Goal: Use online tool/utility

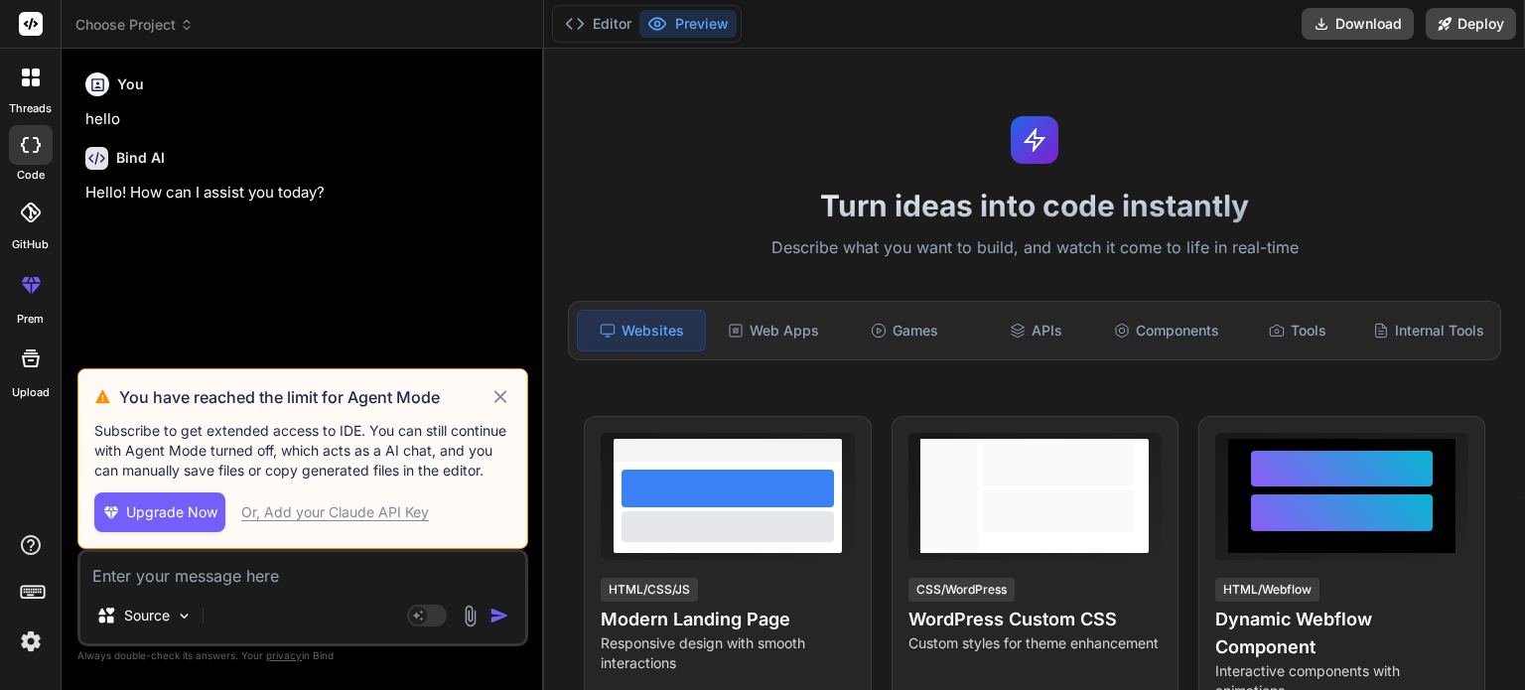
click at [500, 392] on icon at bounding box center [500, 397] width 23 height 24
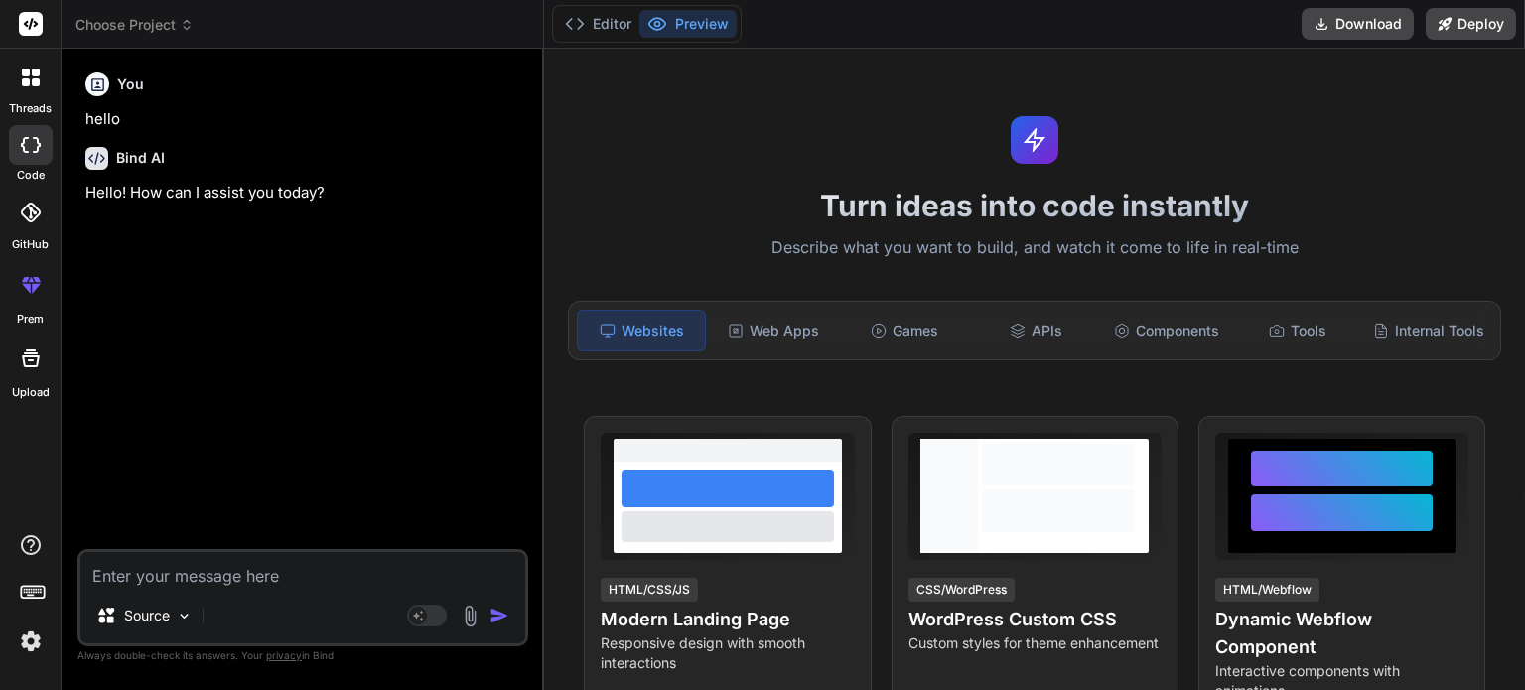
click at [158, 17] on span "Choose Project" at bounding box center [134, 25] width 118 height 20
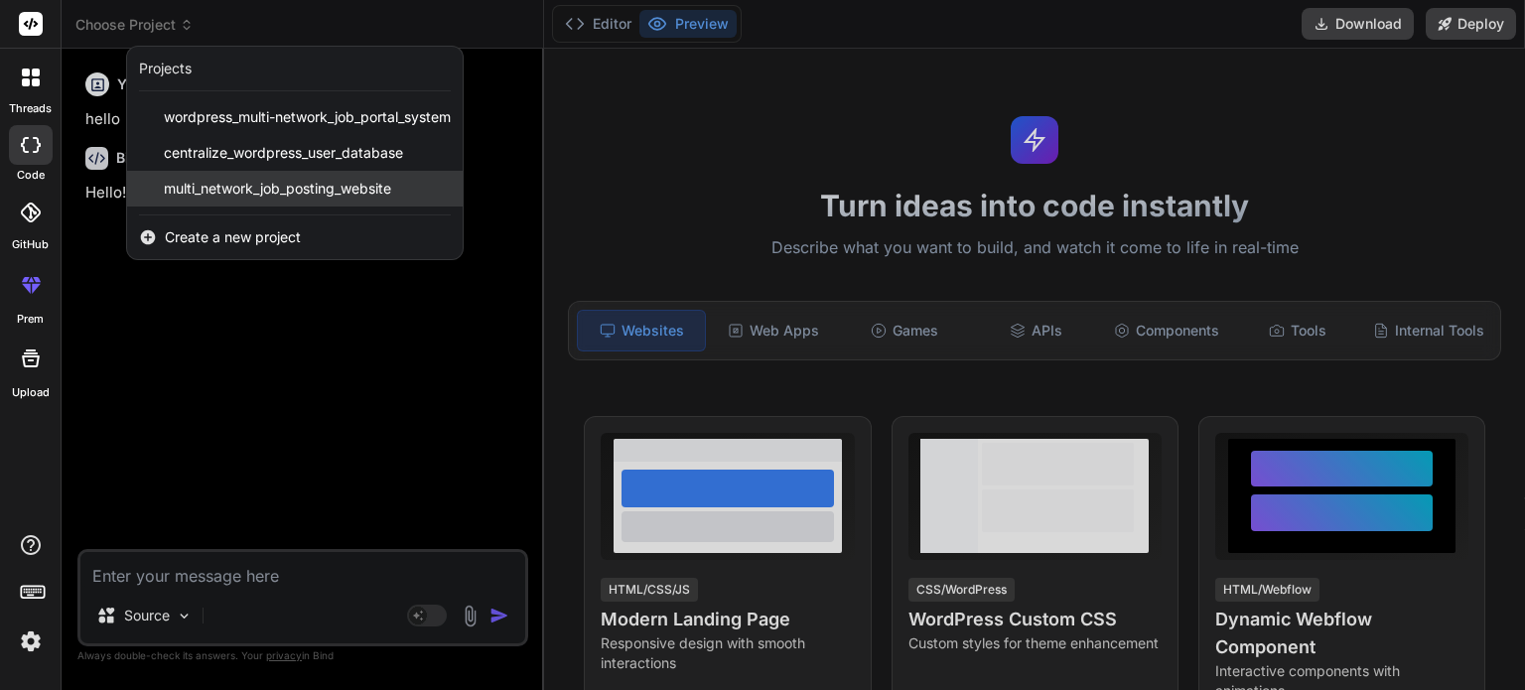
click at [255, 194] on span "multi_network_job_posting_website" at bounding box center [277, 189] width 227 height 20
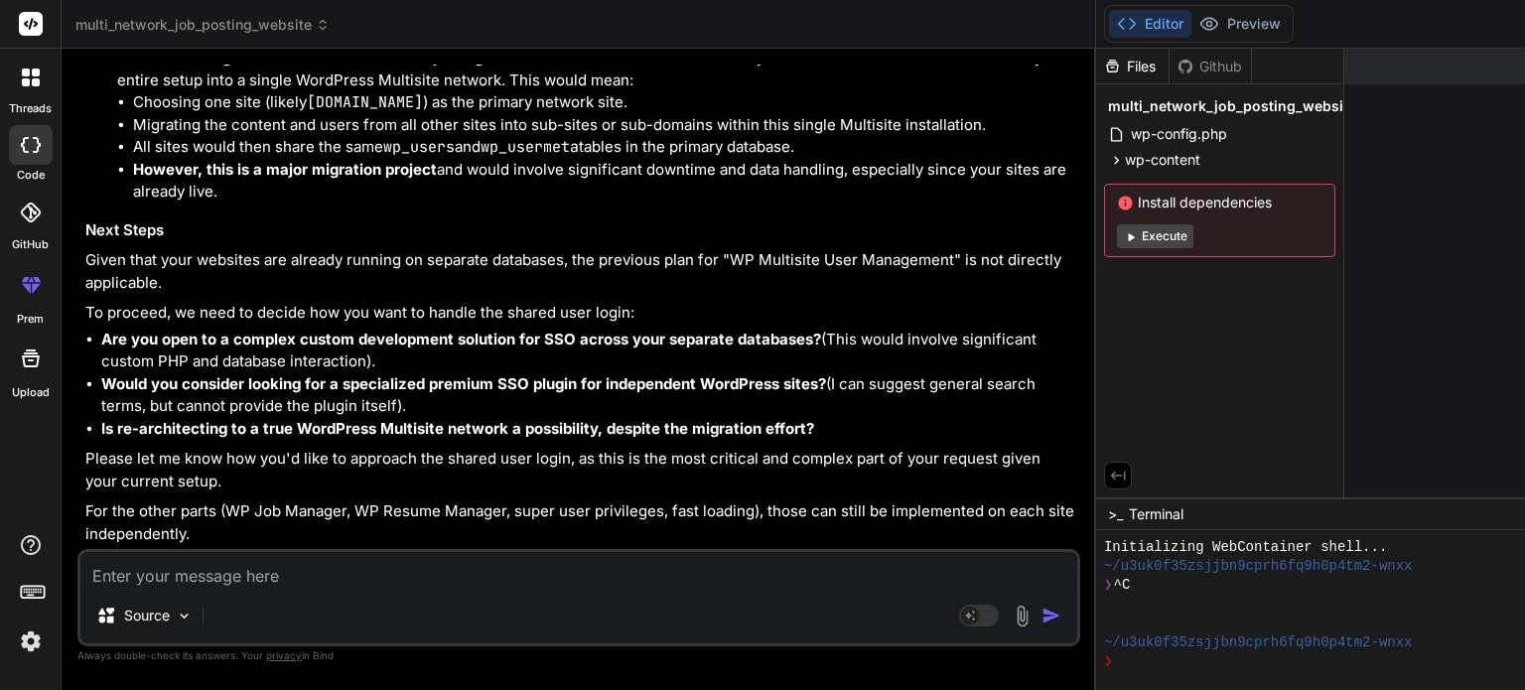
scroll to position [12403, 0]
click at [1108, 163] on icon at bounding box center [1116, 160] width 17 height 17
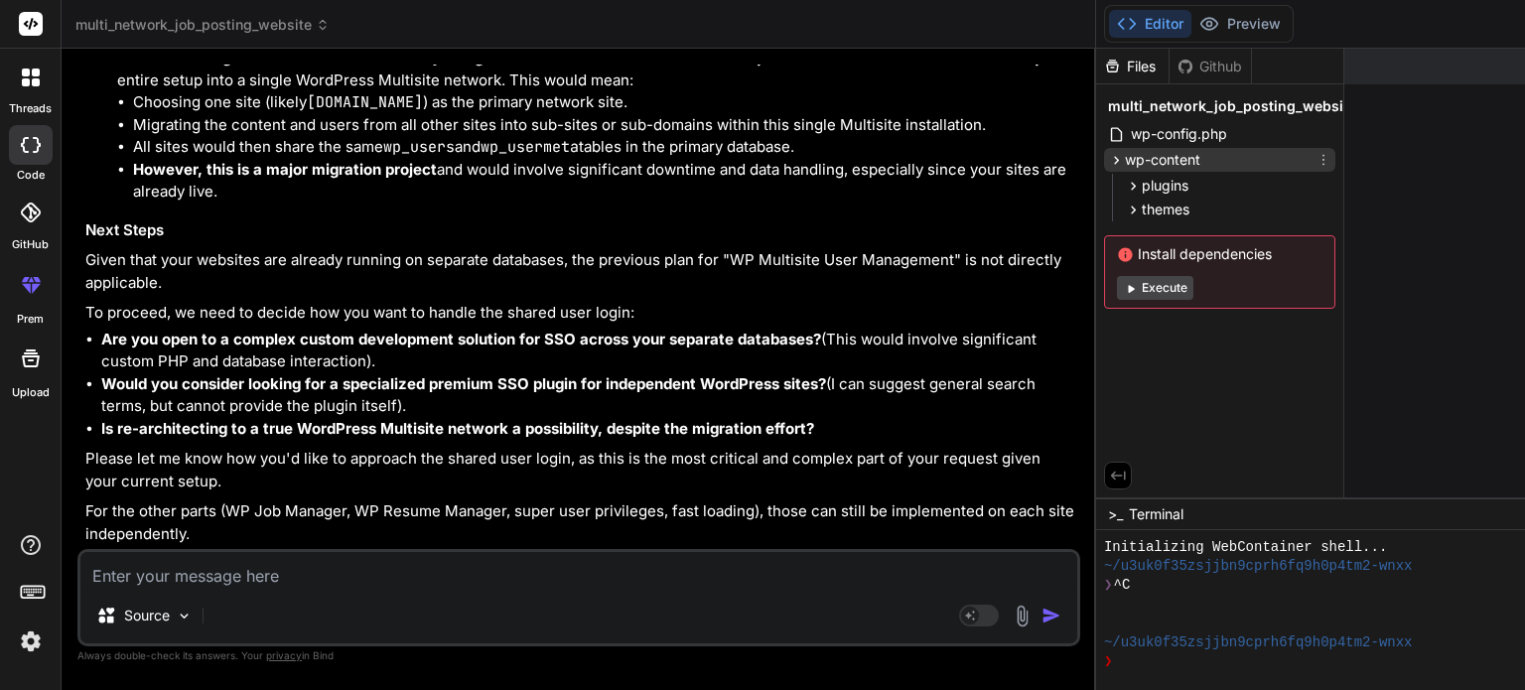
click at [1108, 163] on icon at bounding box center [1116, 160] width 17 height 17
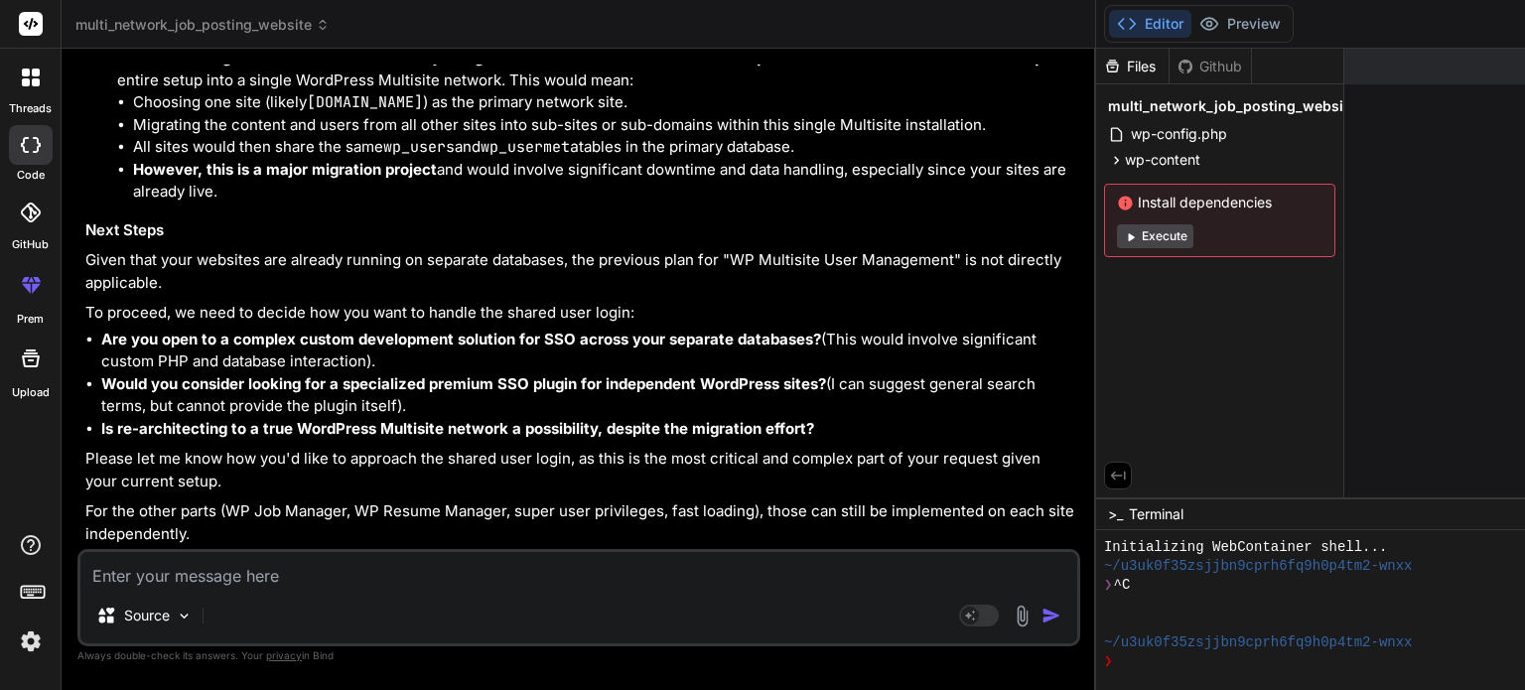
click at [275, 29] on span "multi_network_job_posting_website" at bounding box center [202, 25] width 254 height 20
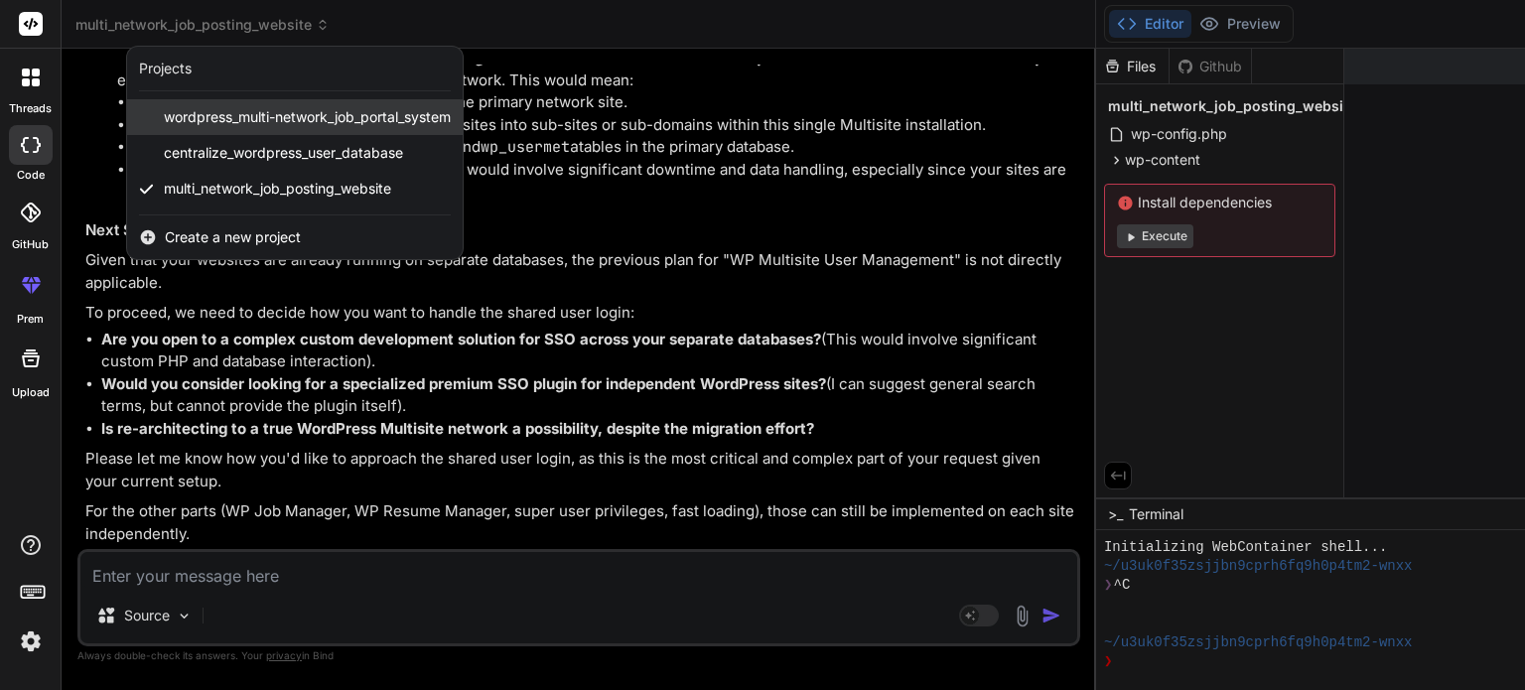
click at [229, 106] on div "wordpress_multi-network_job_portal_system" at bounding box center [294, 117] width 335 height 36
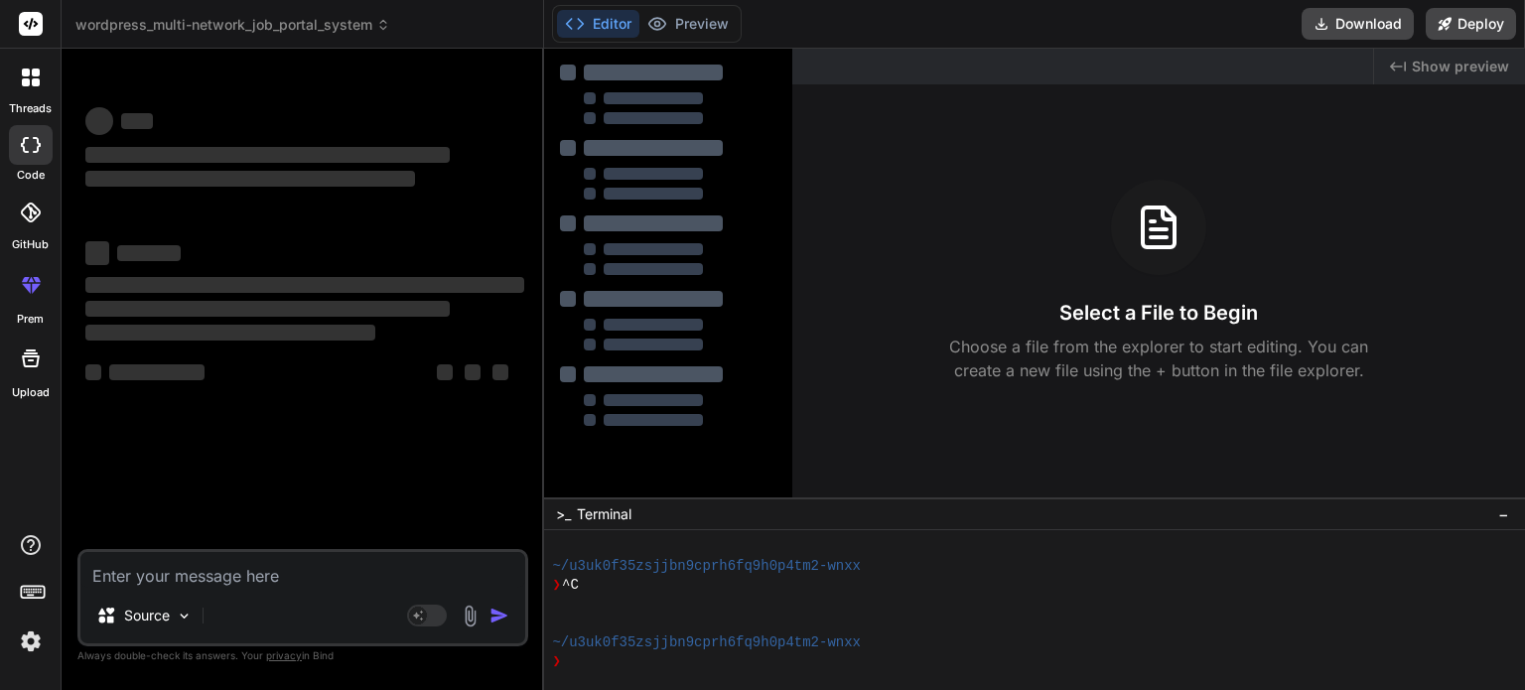
scroll to position [95, 0]
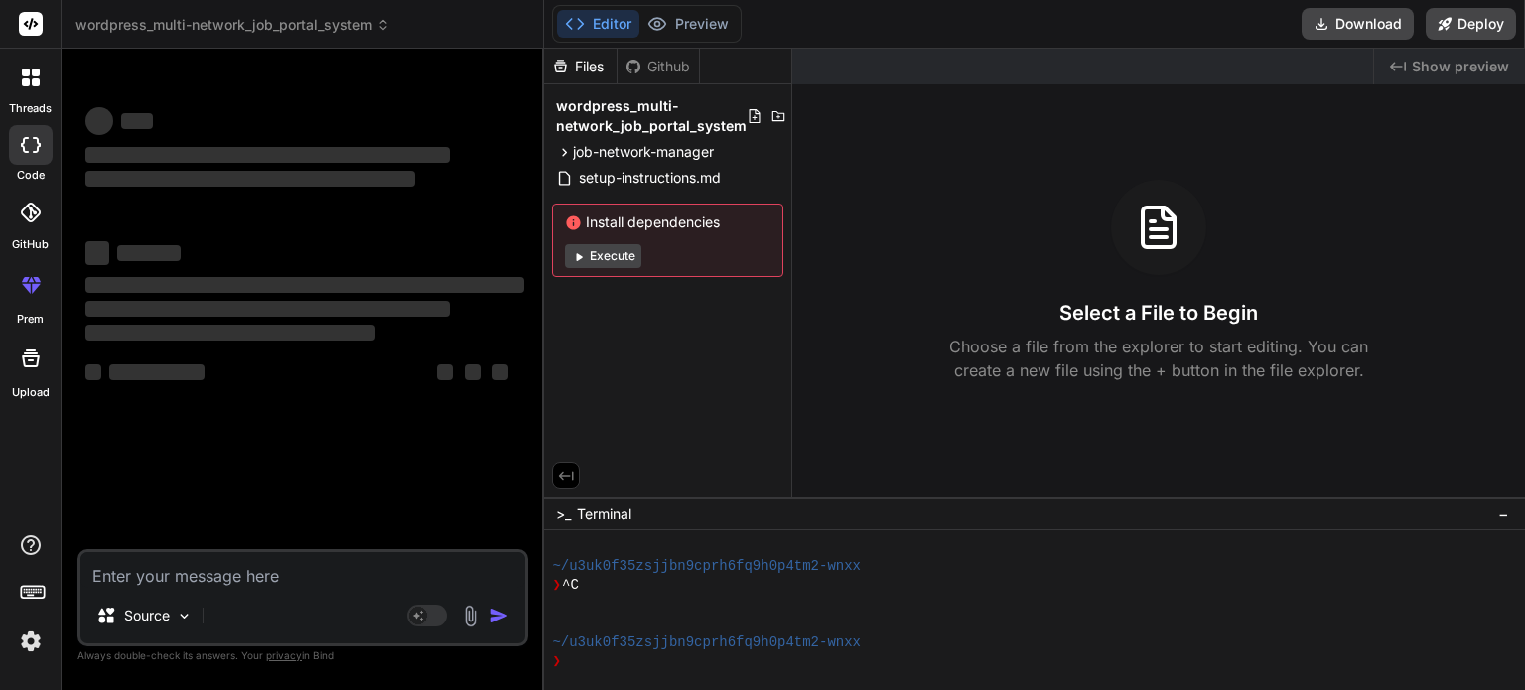
type textarea "x"
